Goal: Navigation & Orientation: Go to known website

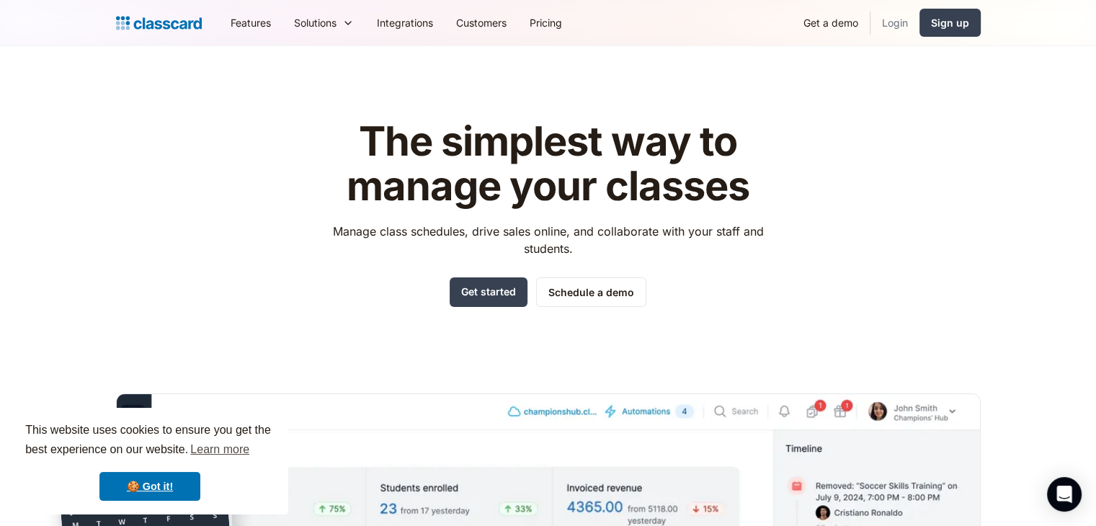
click at [901, 24] on link "Login" at bounding box center [894, 22] width 49 height 32
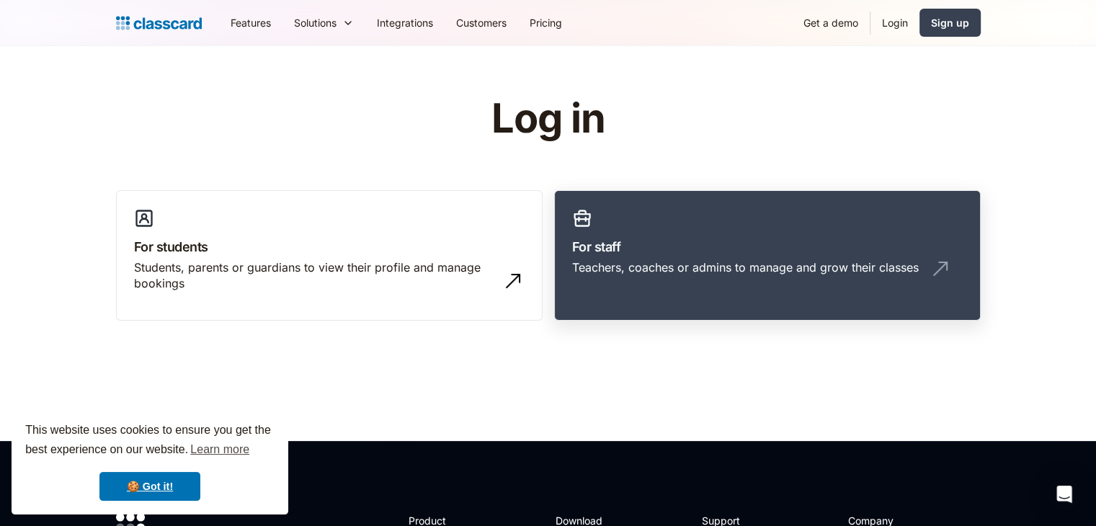
click at [702, 258] on link "For staff Teachers, coaches or admins to manage and grow their classes" at bounding box center [767, 255] width 426 height 131
